Goal: Task Accomplishment & Management: Manage account settings

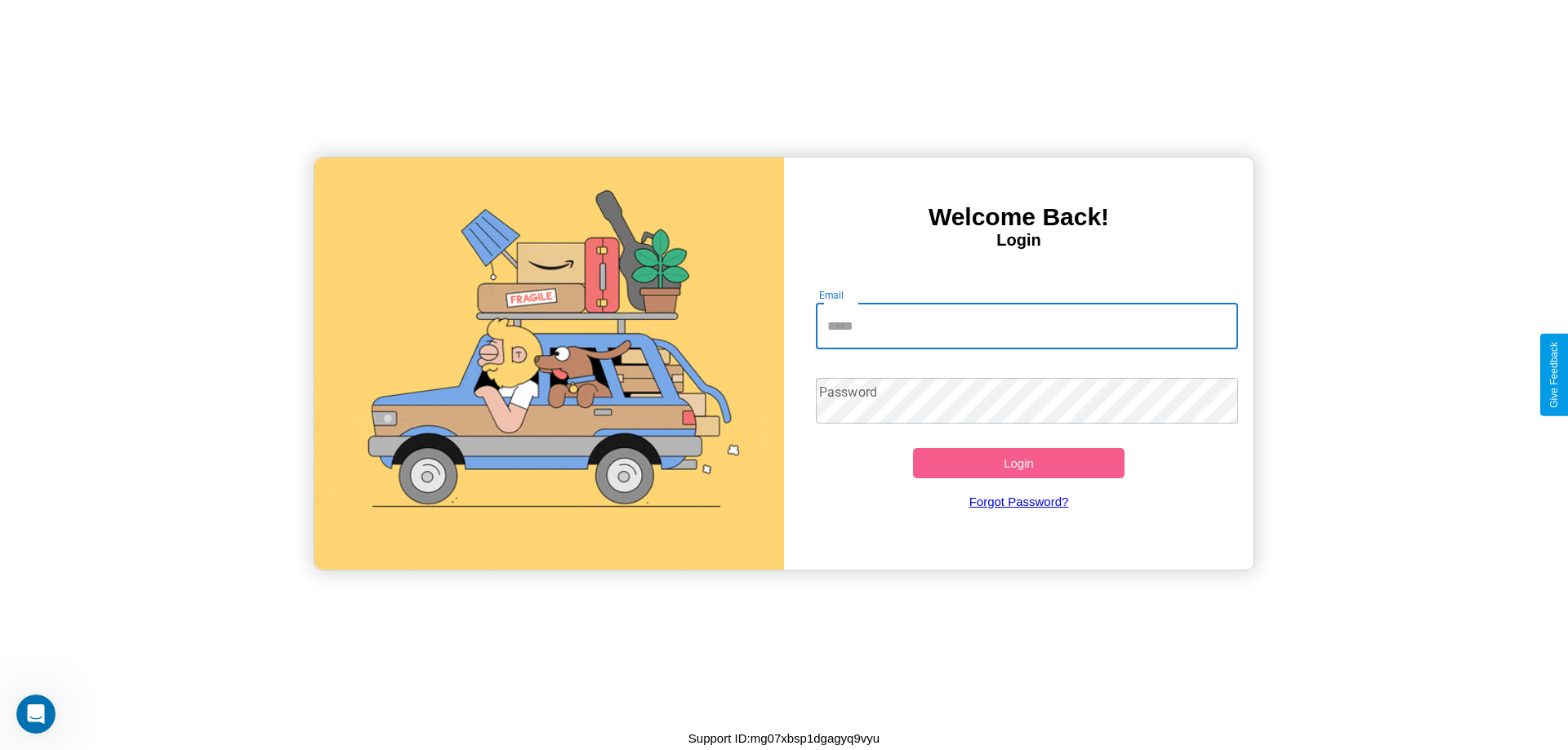
click at [1026, 326] on input "Email" at bounding box center [1027, 326] width 423 height 46
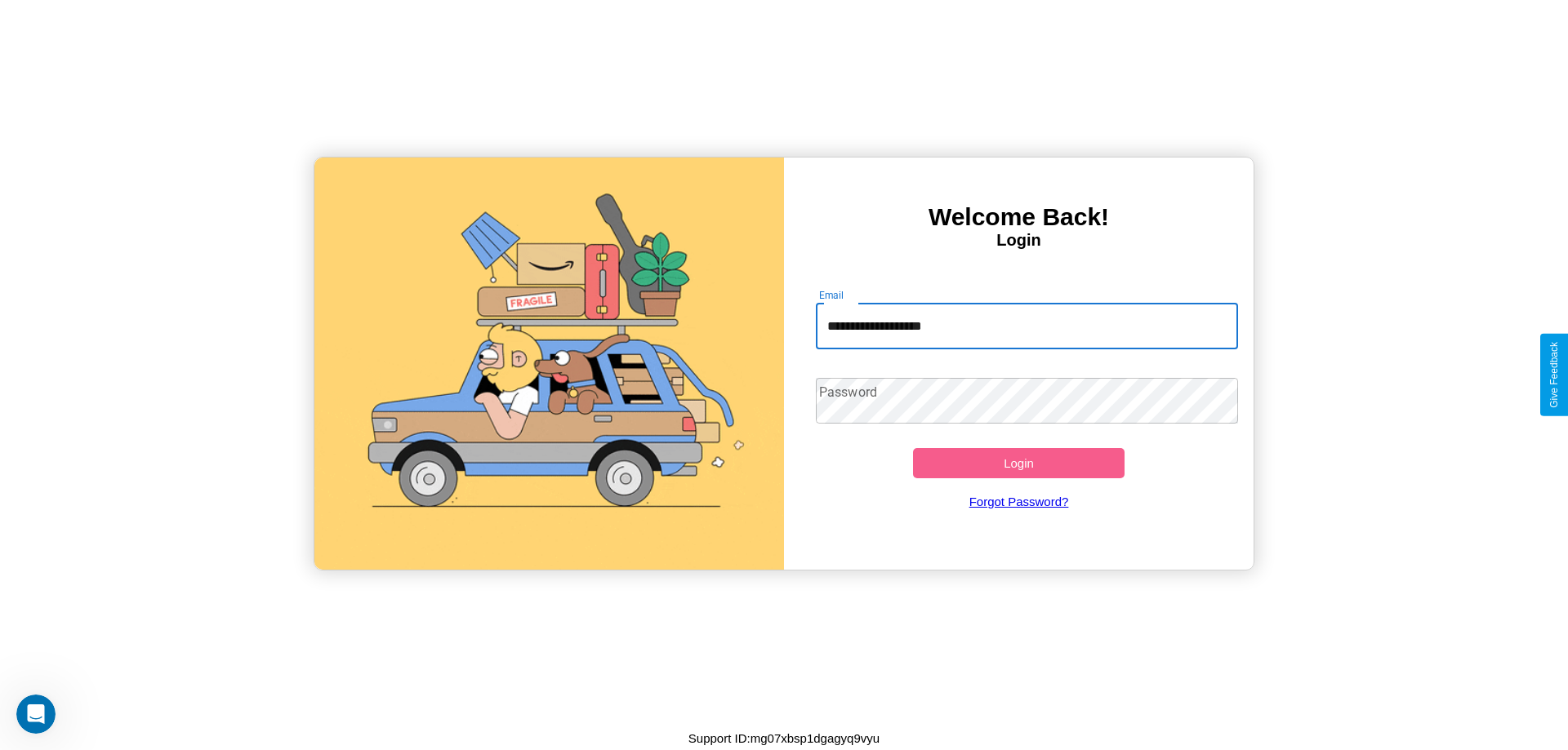
type input "**********"
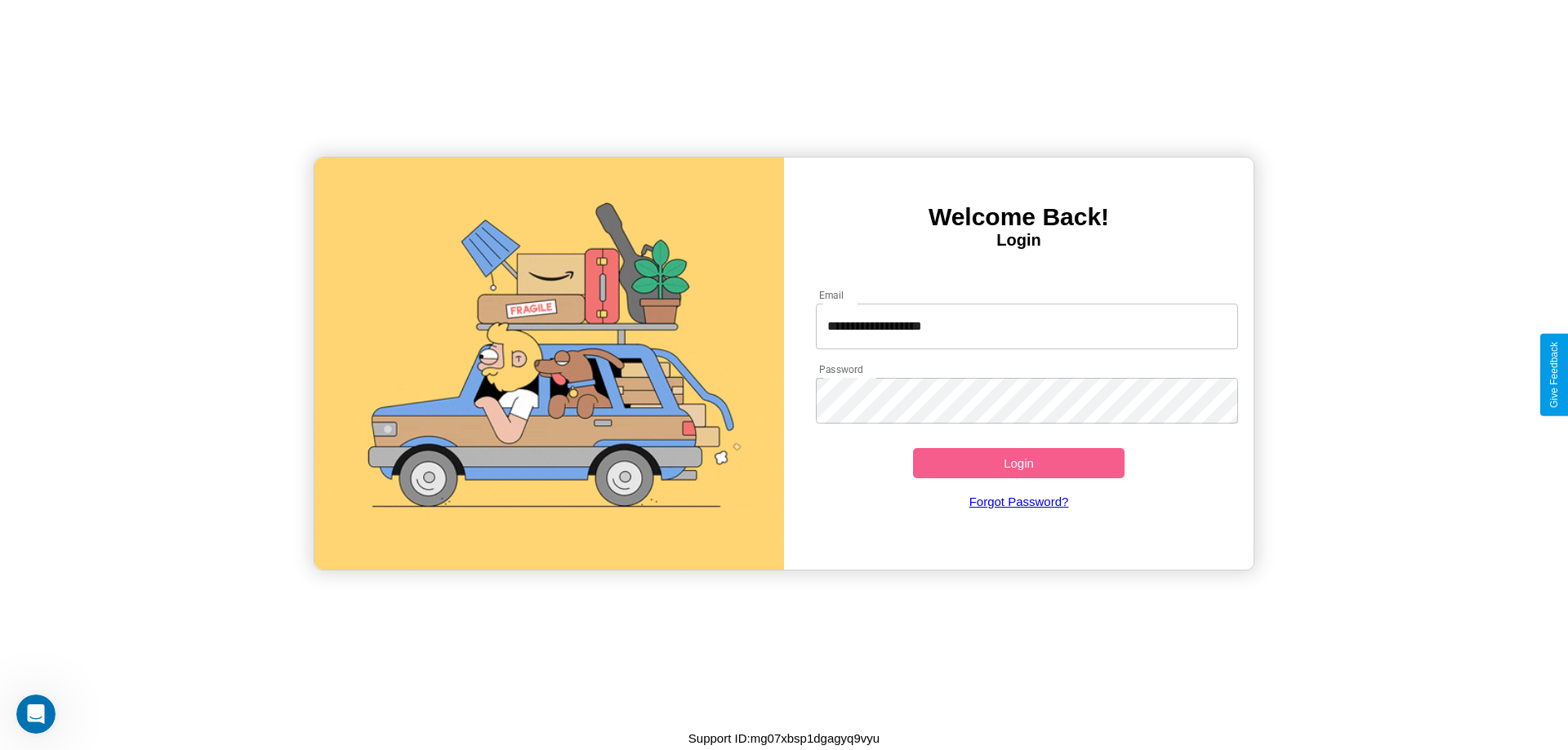
click at [1019, 463] on button "Login" at bounding box center [1019, 463] width 211 height 30
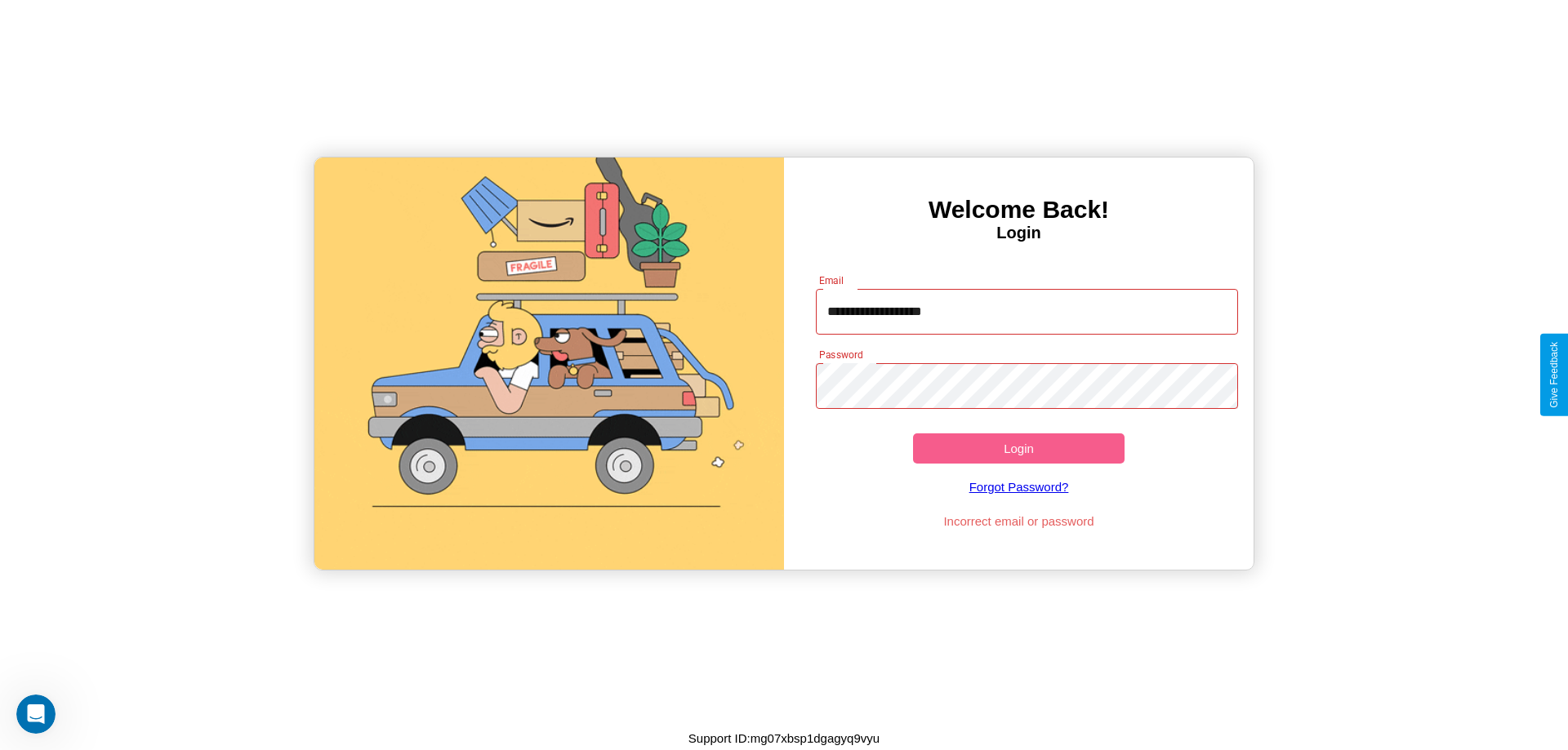
click at [1019, 448] on button "Login" at bounding box center [1019, 448] width 211 height 30
